Goal: Transaction & Acquisition: Subscribe to service/newsletter

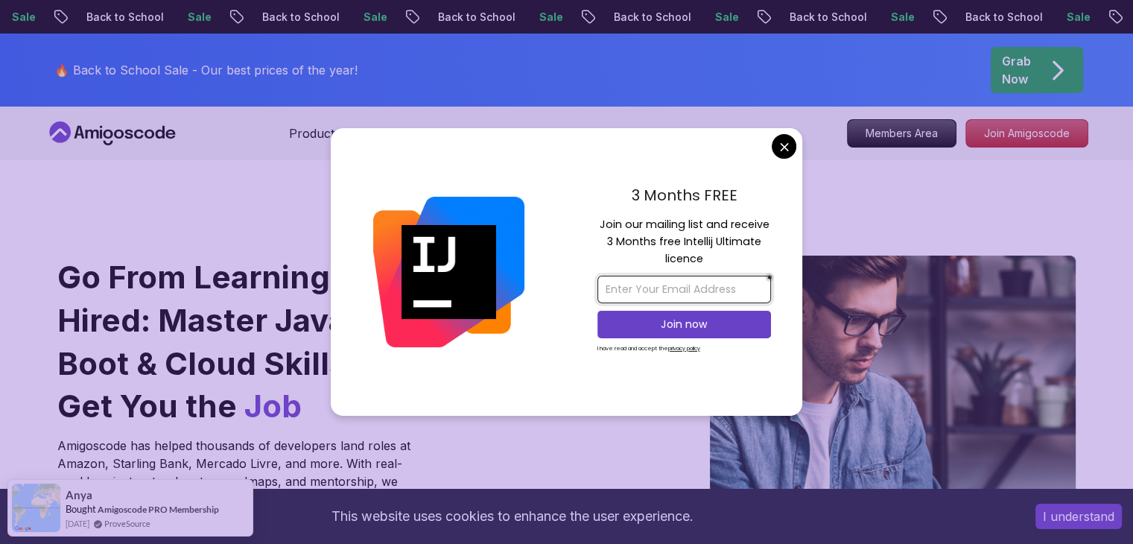
click at [697, 281] on input "email" at bounding box center [684, 290] width 174 height 28
type input "[DOMAIN_NAME][EMAIL_ADDRESS][DOMAIN_NAME]"
click at [684, 325] on p "Join now" at bounding box center [684, 324] width 141 height 15
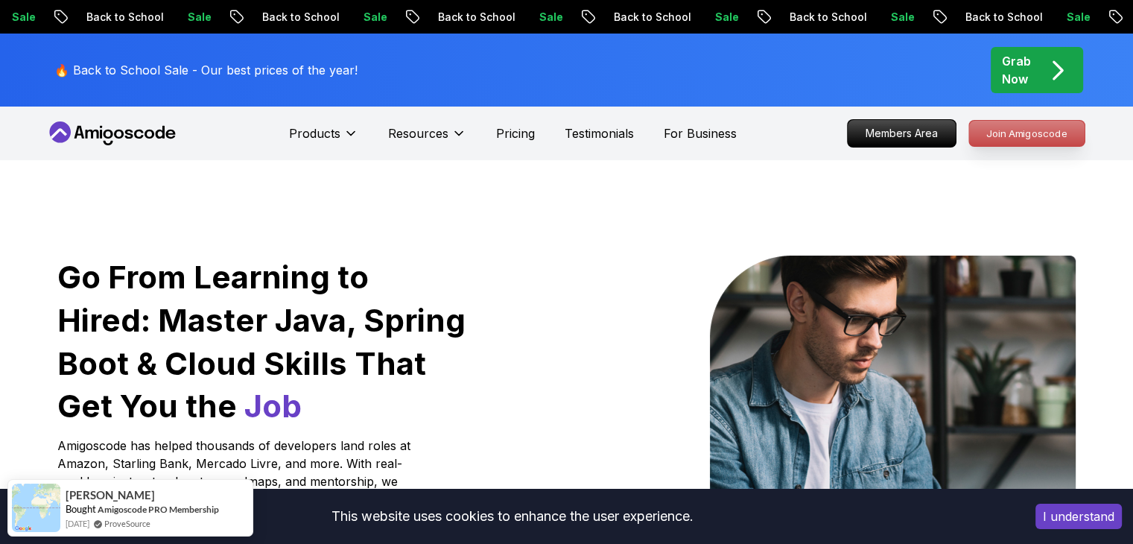
click at [1034, 138] on p "Join Amigoscode" at bounding box center [1026, 133] width 115 height 25
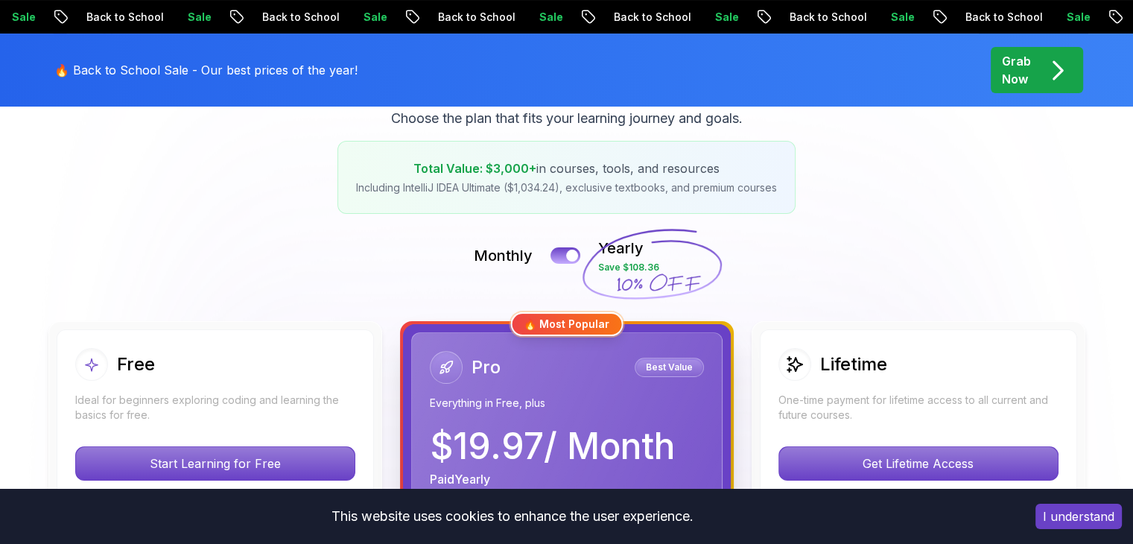
scroll to position [521, 0]
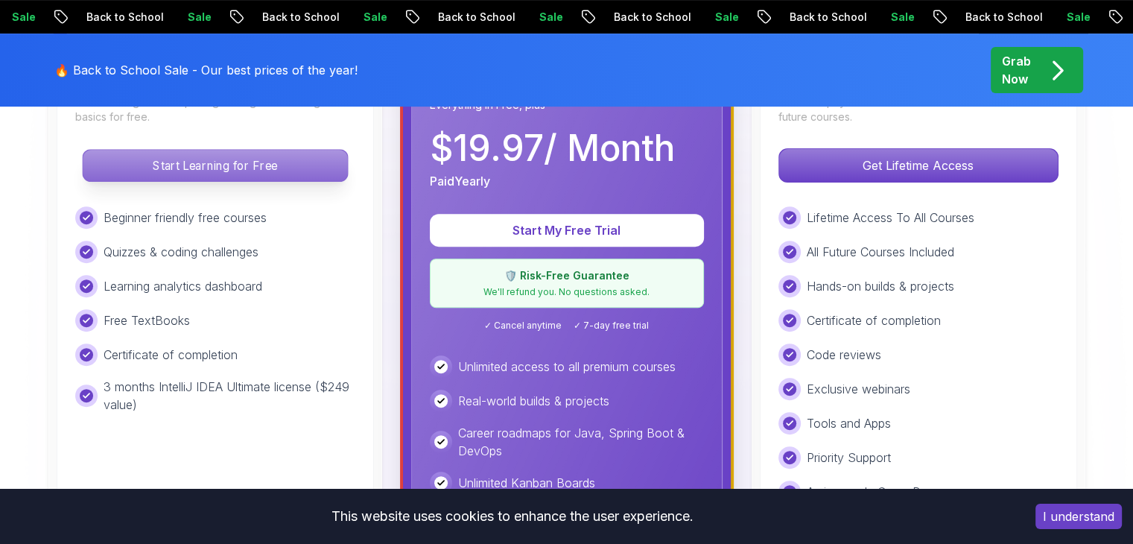
click at [212, 168] on p "Start Learning for Free" at bounding box center [215, 165] width 264 height 31
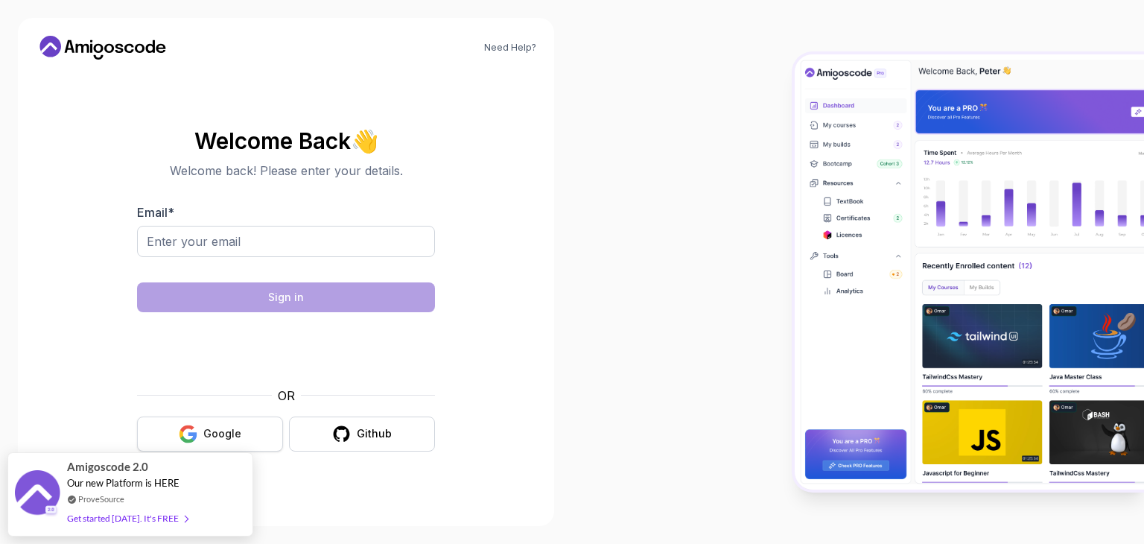
click at [219, 430] on div "Google" at bounding box center [222, 433] width 38 height 15
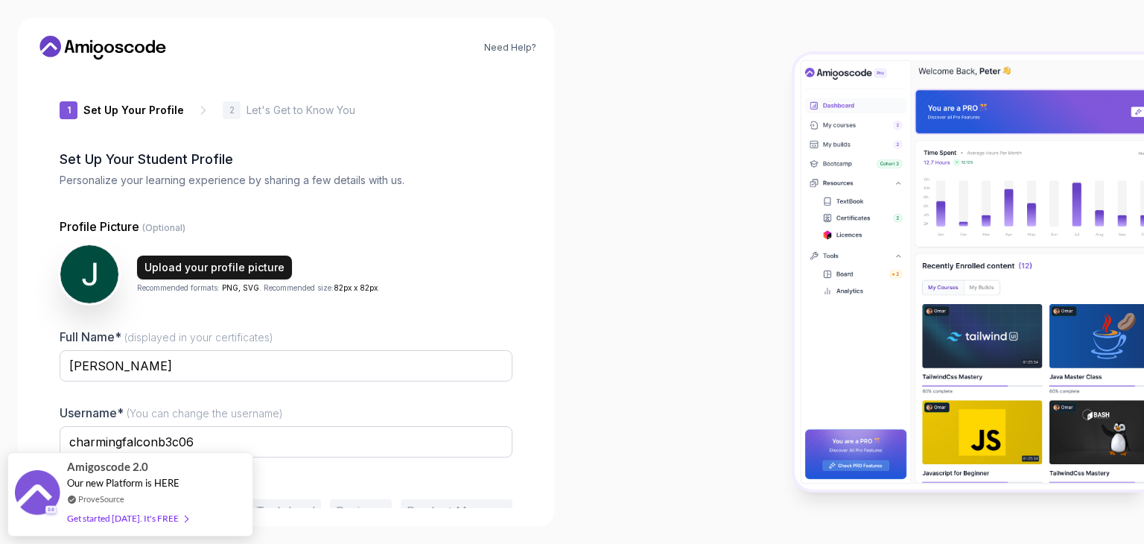
click at [188, 264] on div "Upload your profile picture" at bounding box center [214, 267] width 140 height 15
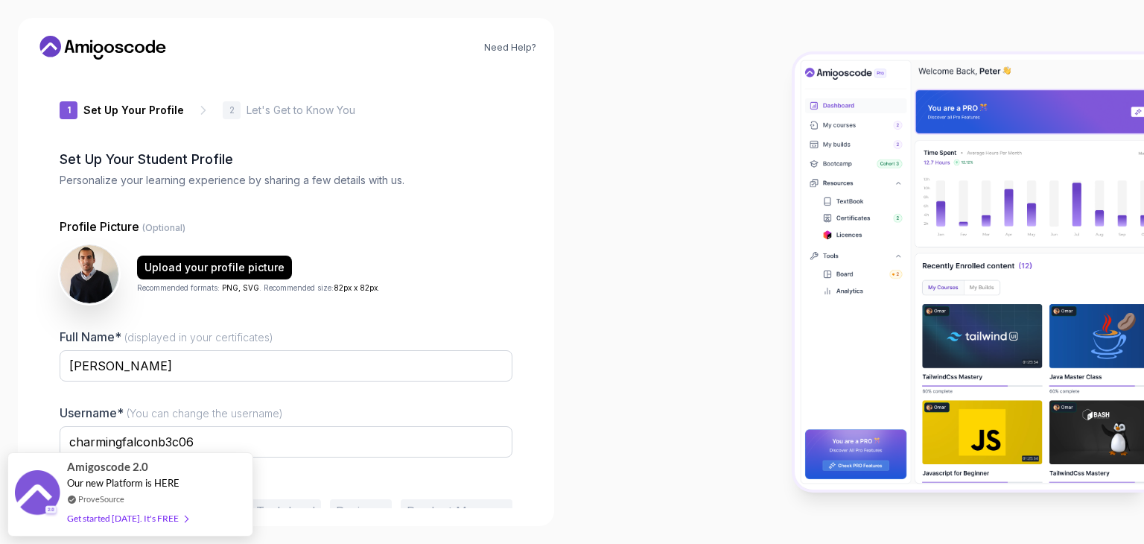
scroll to position [77, 0]
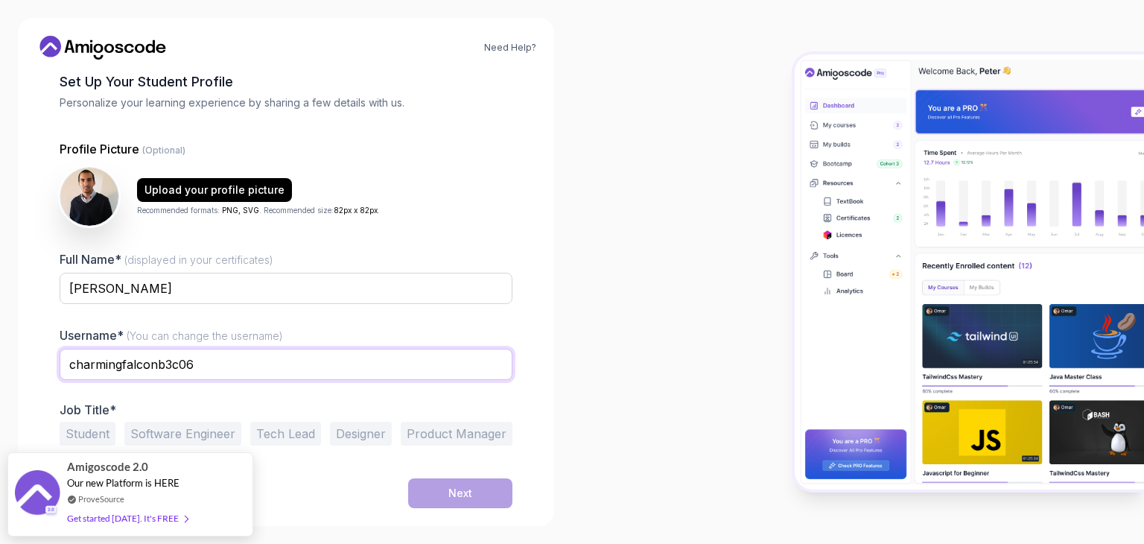
drag, startPoint x: 222, startPoint y: 367, endPoint x: 13, endPoint y: 363, distance: 208.6
click at [13, 363] on div "Need Help? 1 Set Up Your Profile 1 Set Up Your Profile 2 Let's Get to Know You …" at bounding box center [286, 272] width 572 height 544
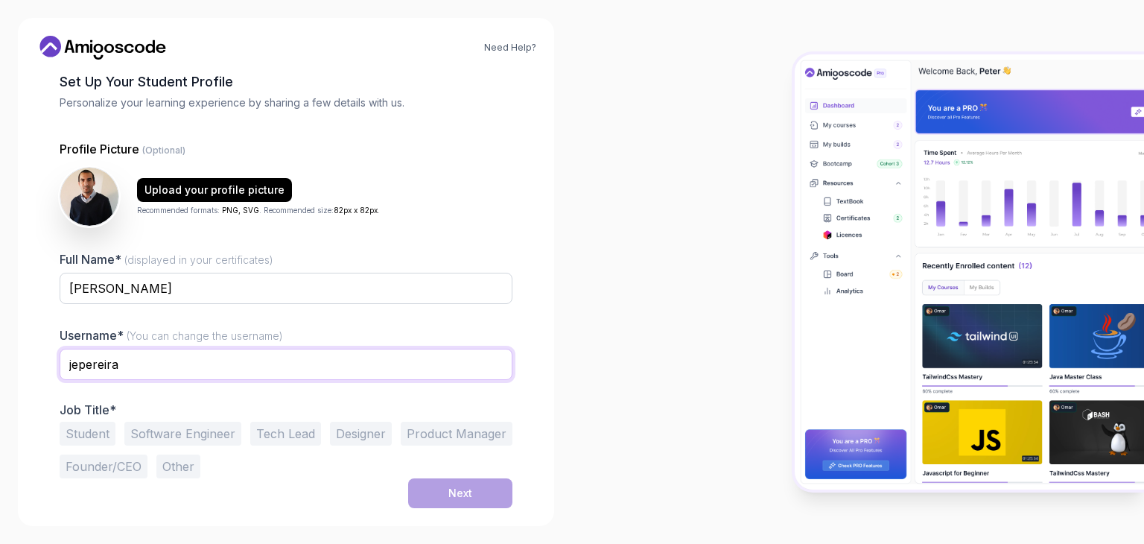
click at [75, 361] on input "jepereira" at bounding box center [286, 364] width 453 height 31
type input "juanpereira"
click at [226, 433] on button "Software Engineer" at bounding box center [182, 434] width 117 height 24
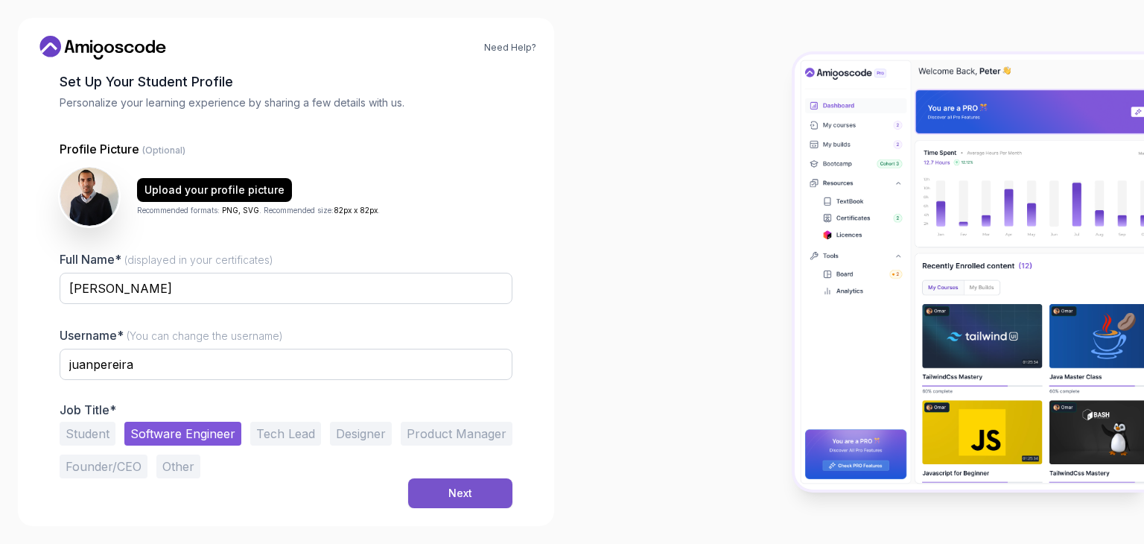
click at [483, 489] on button "Next" at bounding box center [460, 493] width 104 height 30
